Goal: Check status: Check status

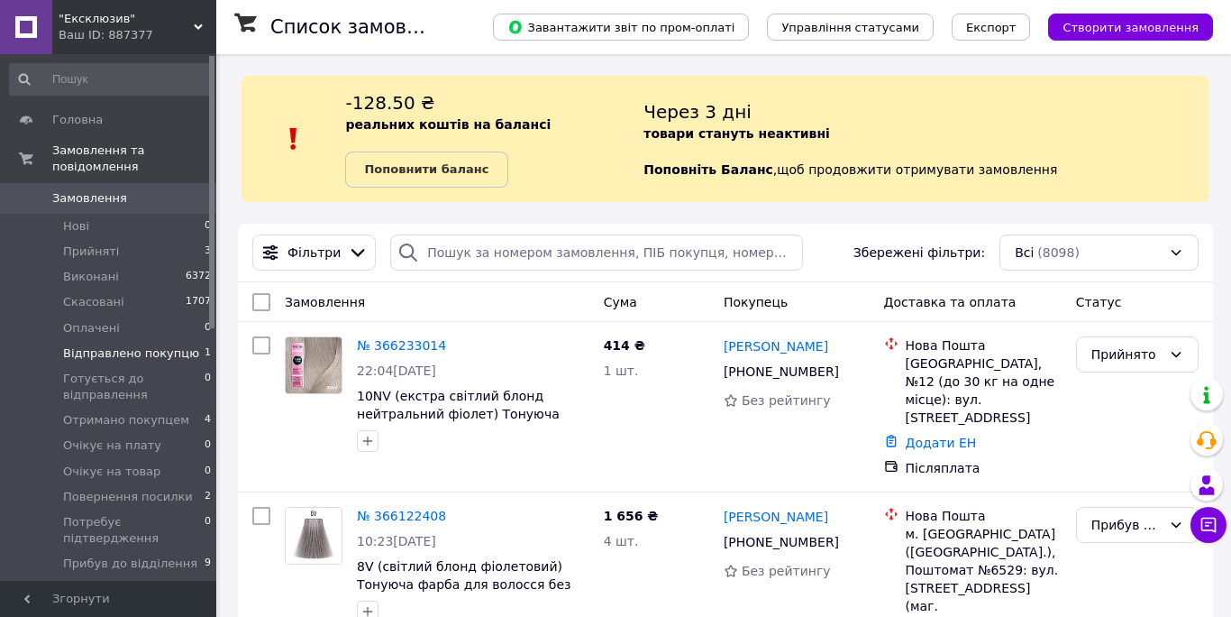
click at [101, 353] on span "Відправлено покупцю" at bounding box center [131, 353] width 136 height 16
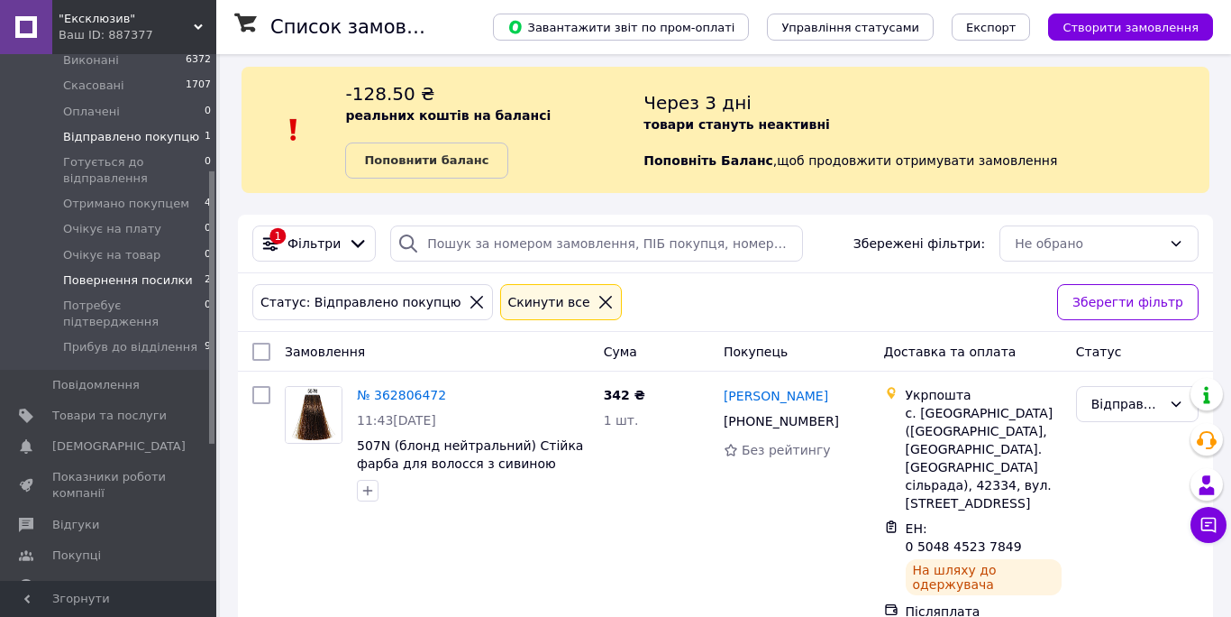
scroll to position [228, 0]
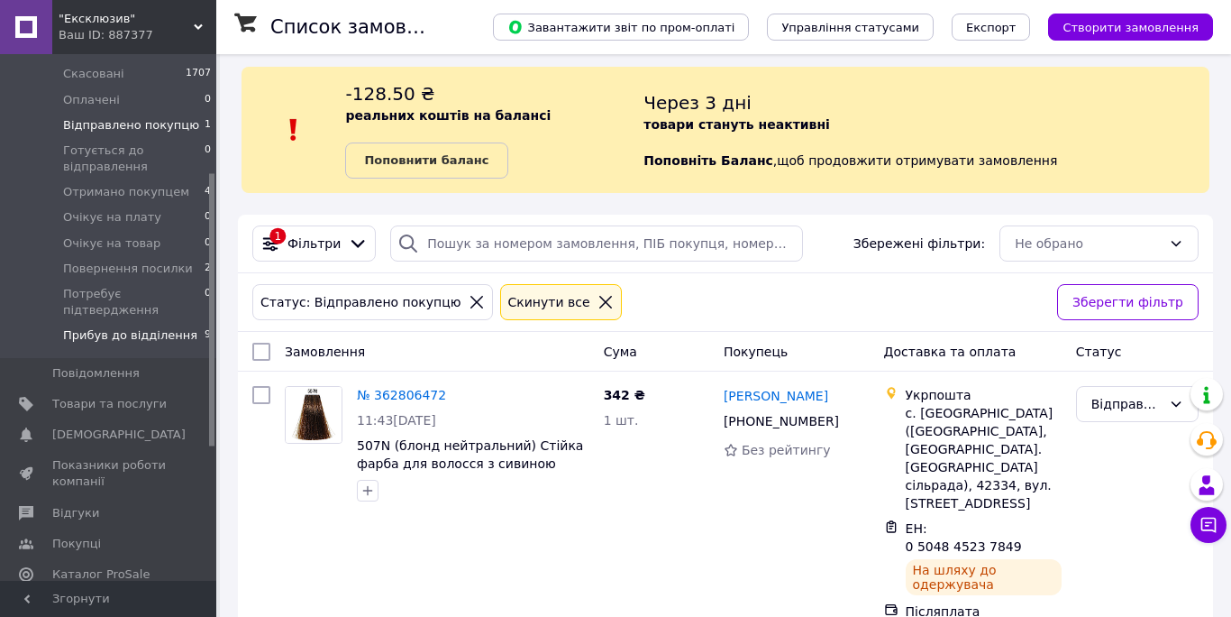
click at [125, 337] on span "Прибув до відділення" at bounding box center [130, 335] width 134 height 16
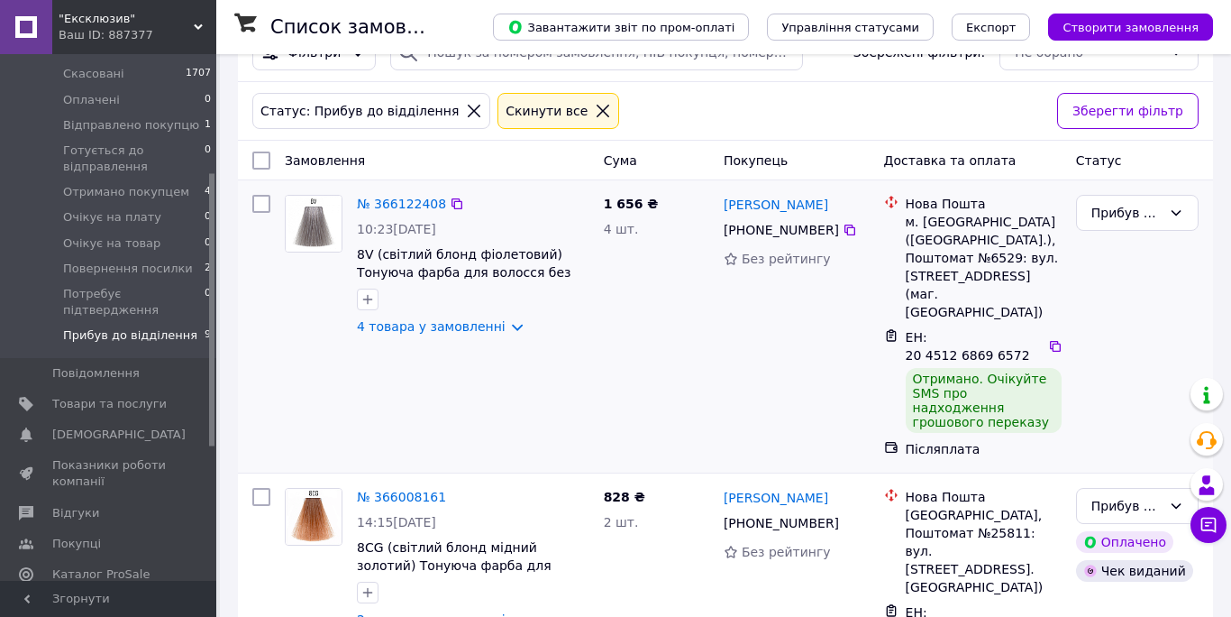
scroll to position [203, 0]
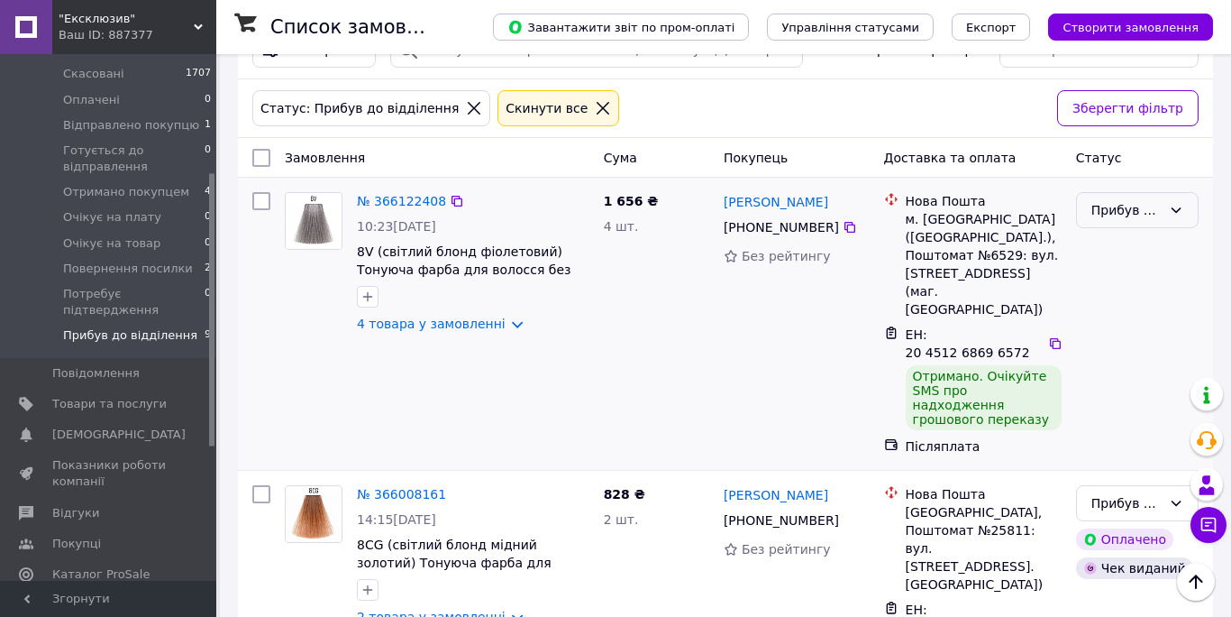
click at [1129, 209] on div "Прибув до відділення" at bounding box center [1127, 210] width 70 height 20
click at [1122, 315] on li "Отримано покупцем" at bounding box center [1137, 319] width 121 height 50
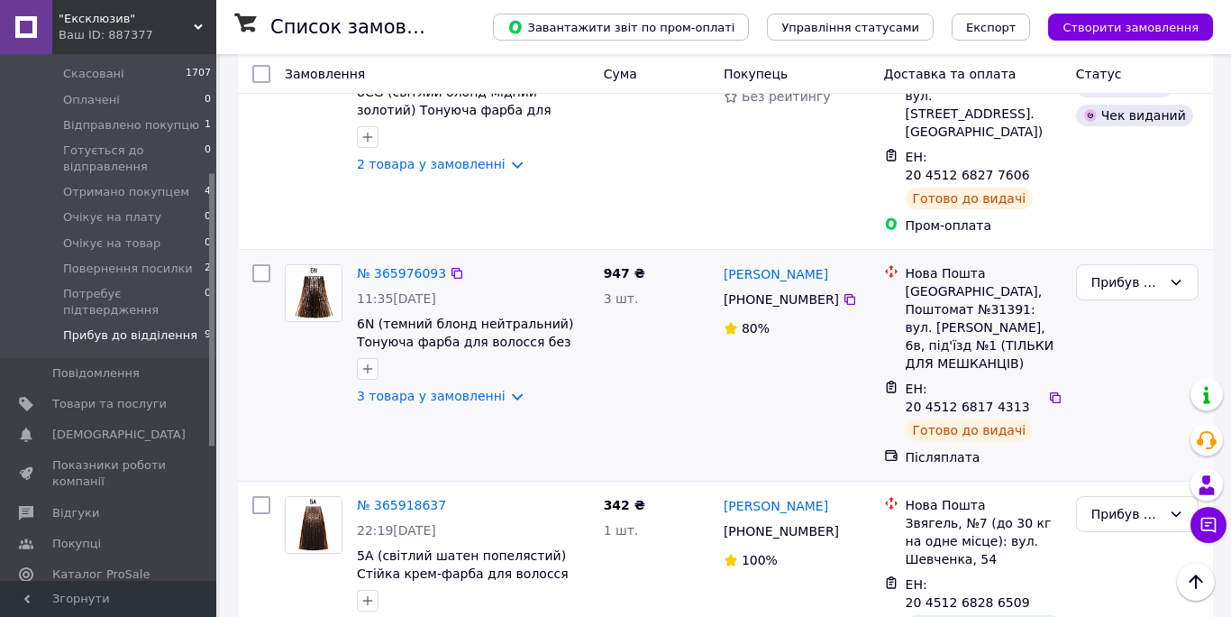
scroll to position [710, 0]
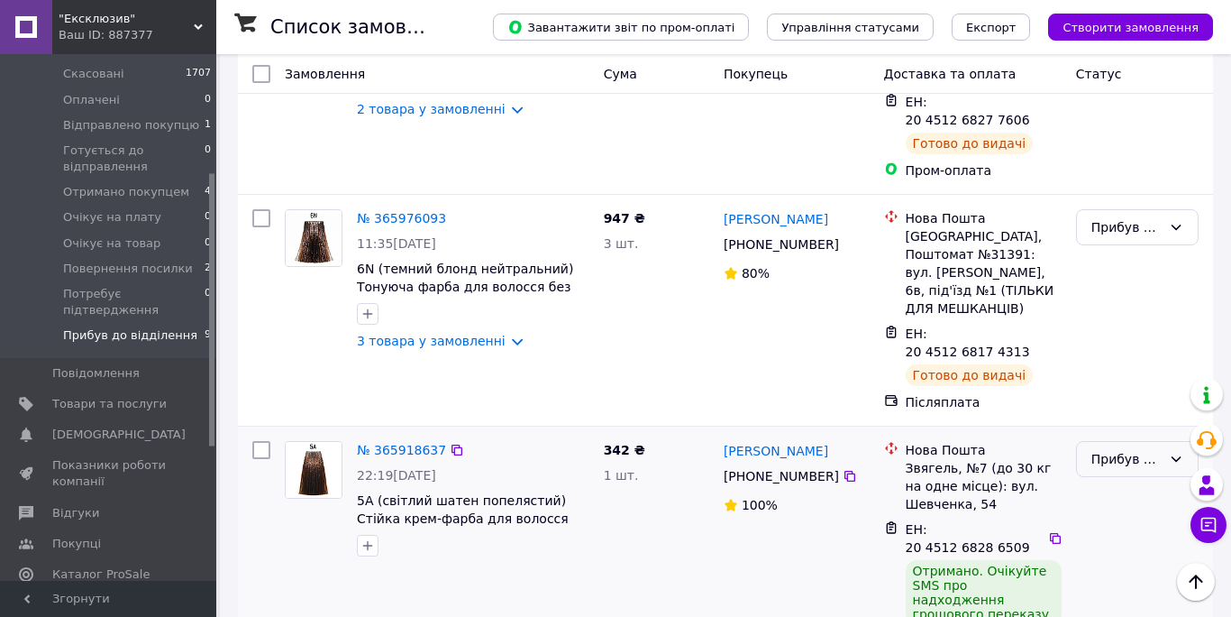
click at [1124, 449] on div "Прибув до відділення" at bounding box center [1127, 459] width 70 height 20
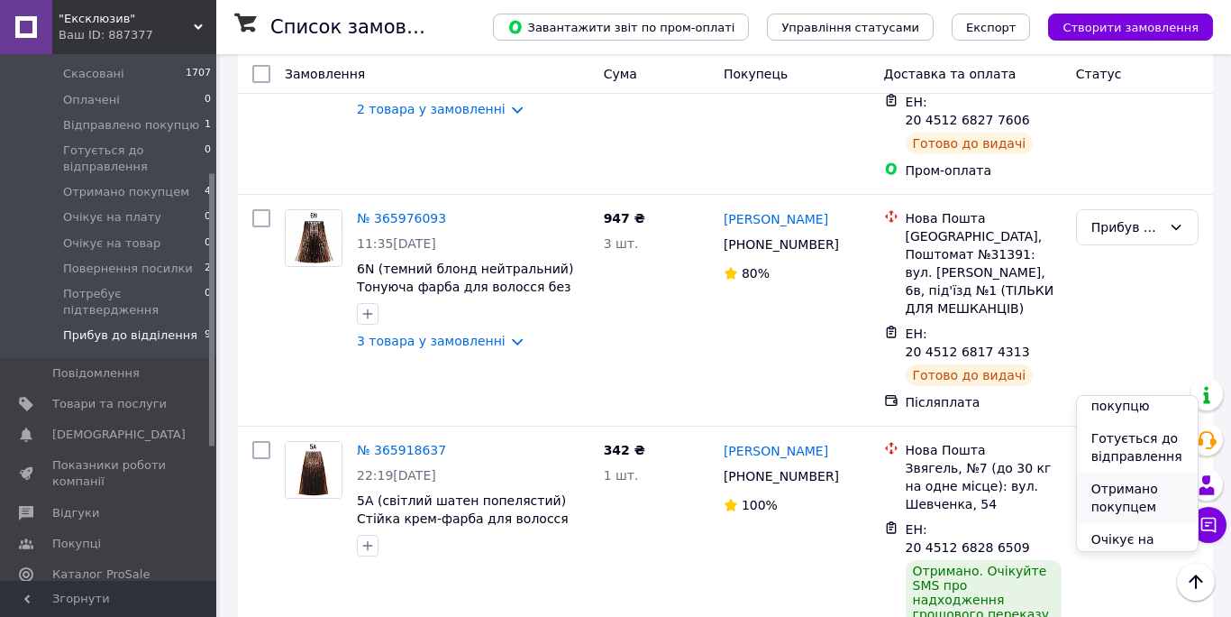
click at [1121, 491] on li "Отримано покупцем" at bounding box center [1137, 497] width 121 height 50
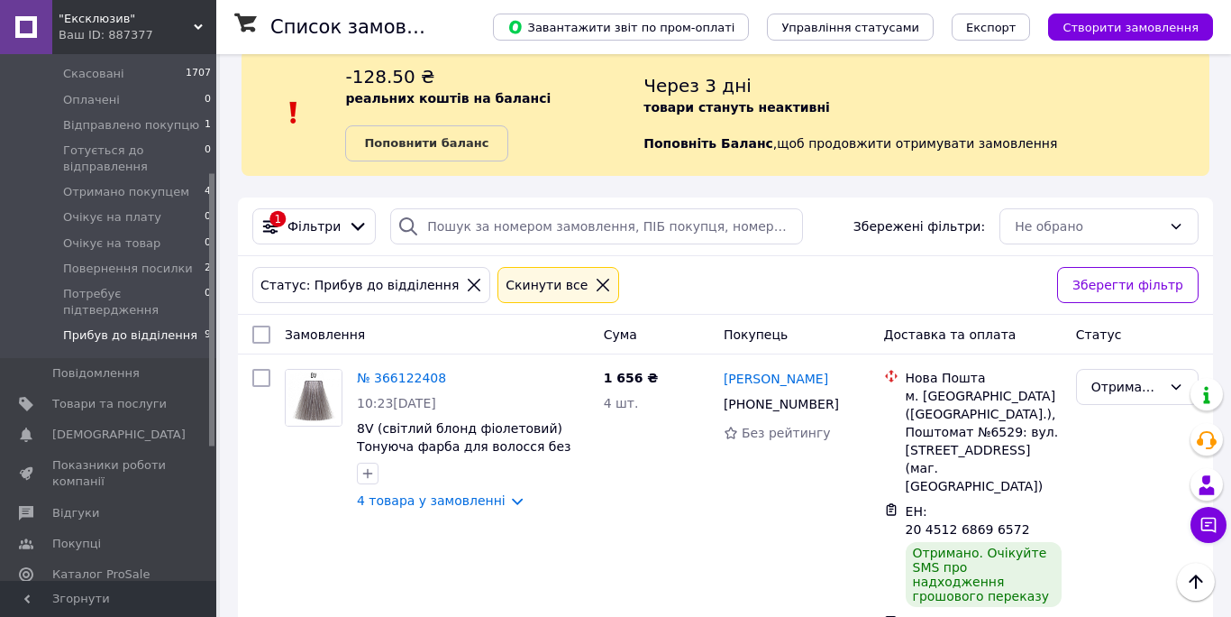
scroll to position [0, 0]
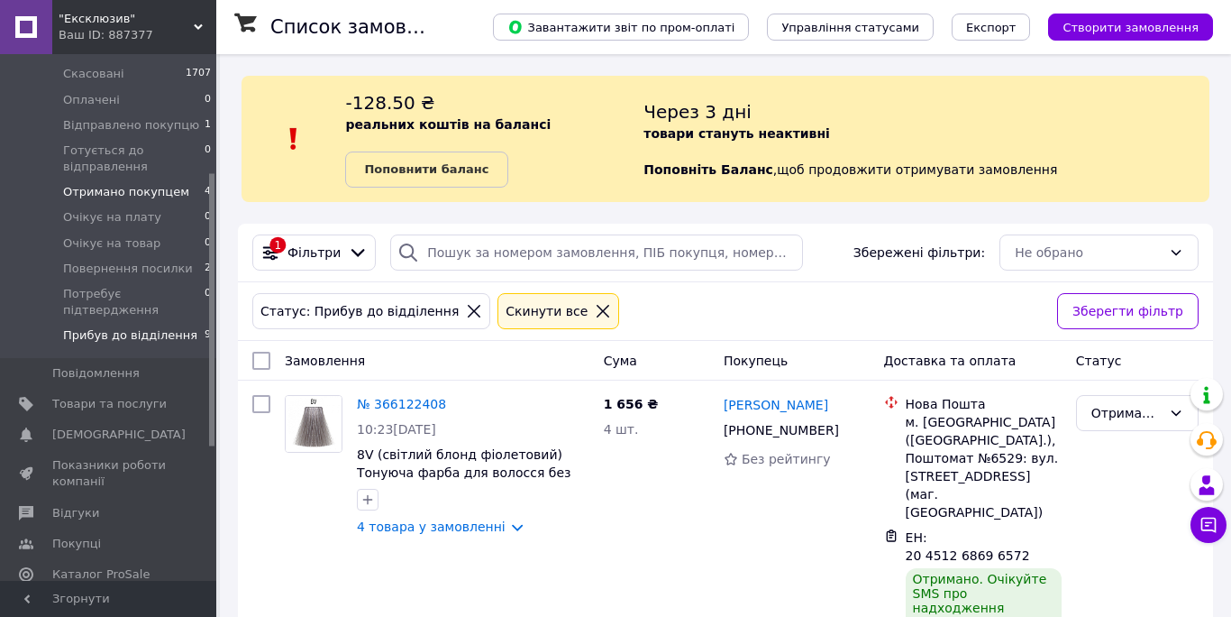
click at [112, 191] on span "Отримано покупцем" at bounding box center [126, 192] width 126 height 16
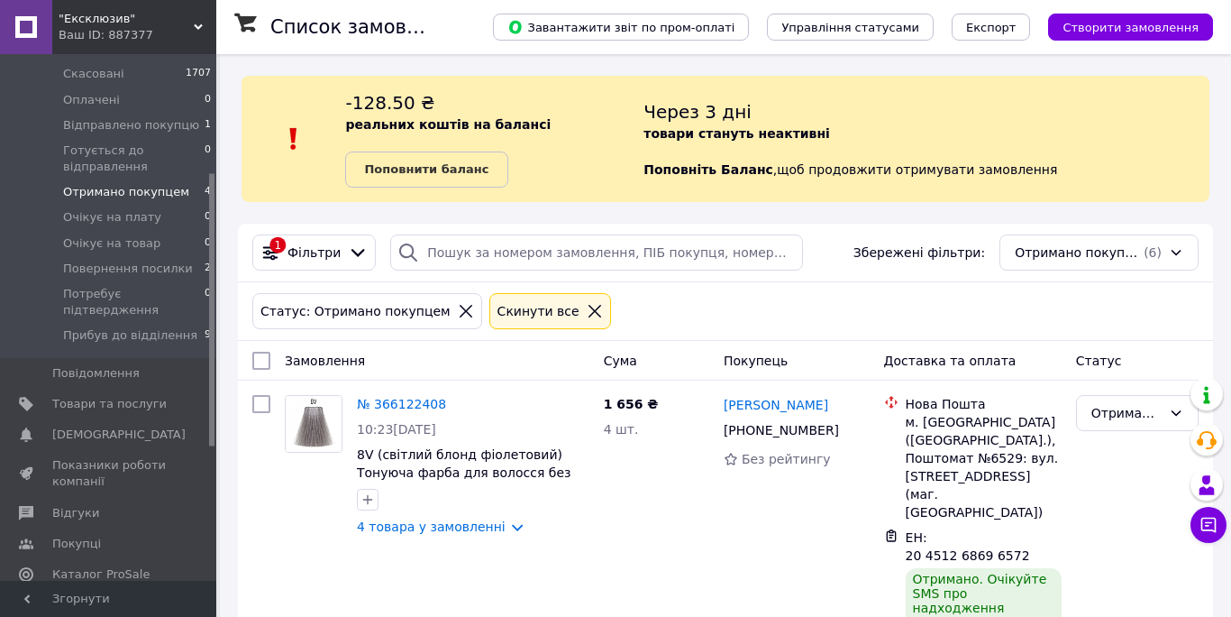
click at [96, 191] on span "Отримано покупцем" at bounding box center [126, 192] width 126 height 16
click at [106, 333] on span "Прибув до відділення" at bounding box center [130, 335] width 134 height 16
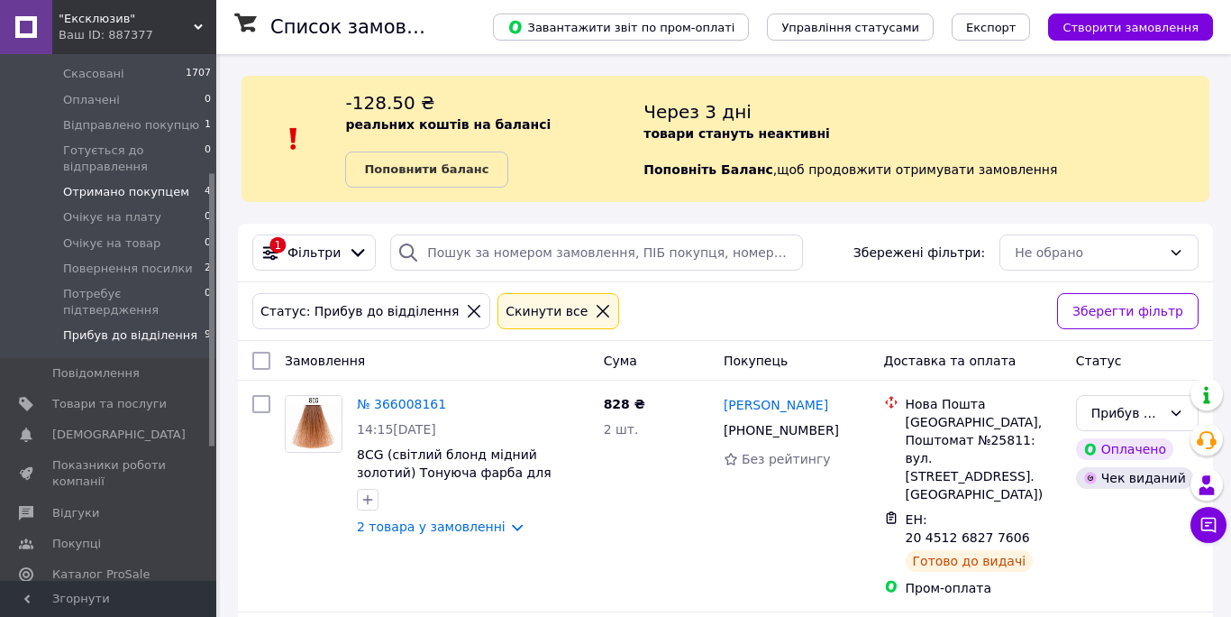
click at [125, 188] on span "Отримано покупцем" at bounding box center [126, 192] width 126 height 16
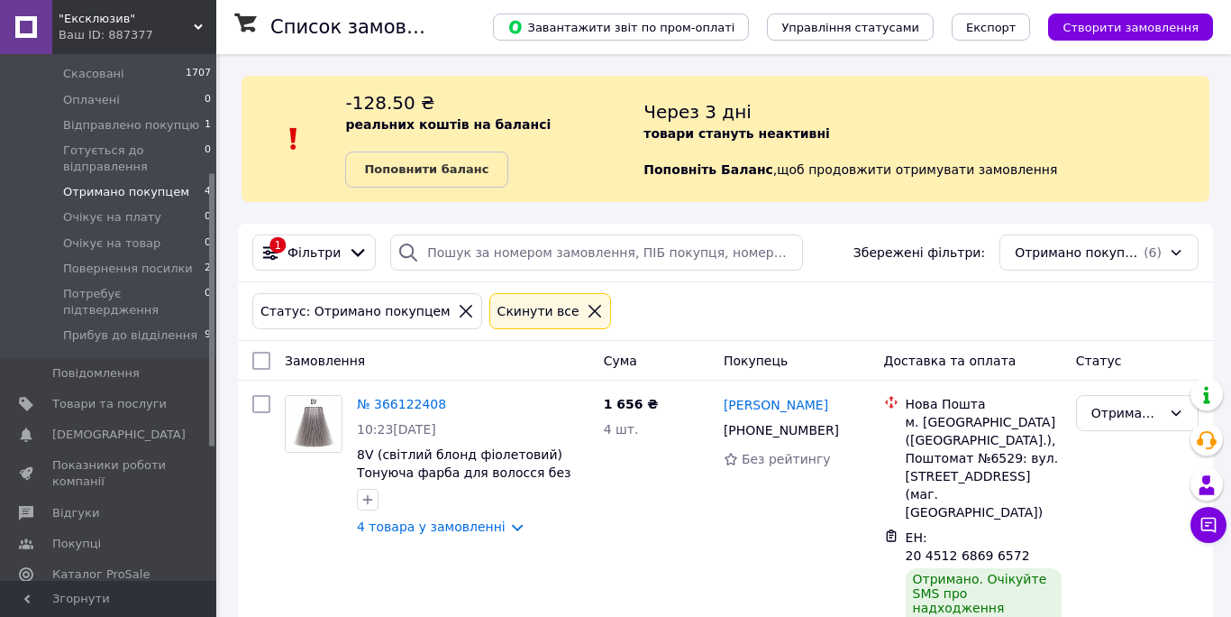
click at [589, 311] on icon at bounding box center [595, 311] width 13 height 13
